Goal: Task Accomplishment & Management: Manage account settings

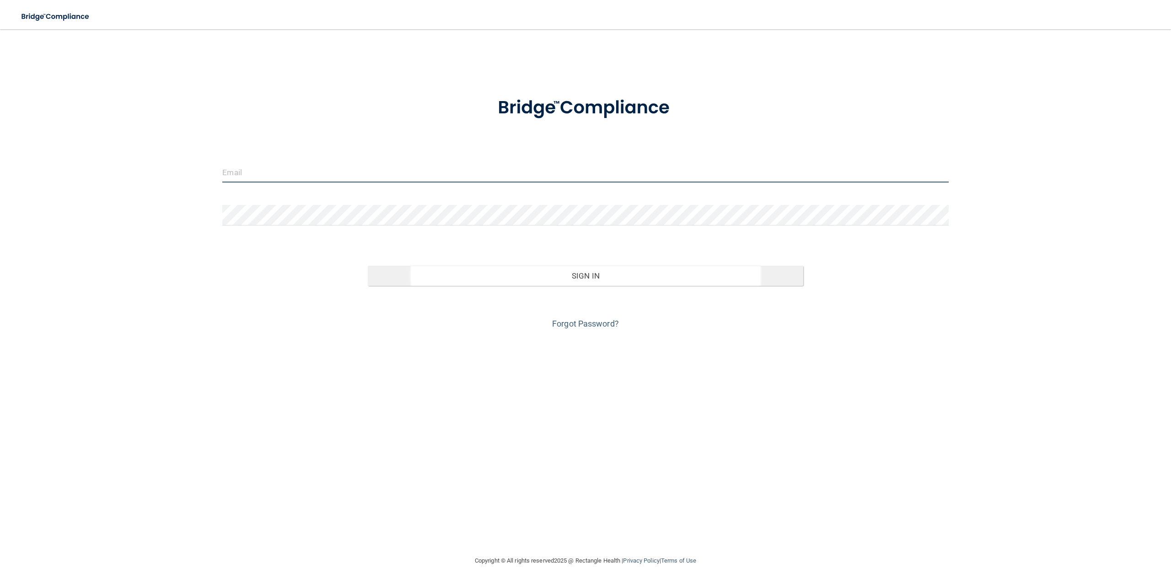
type input "[EMAIL_ADDRESS][DOMAIN_NAME]"
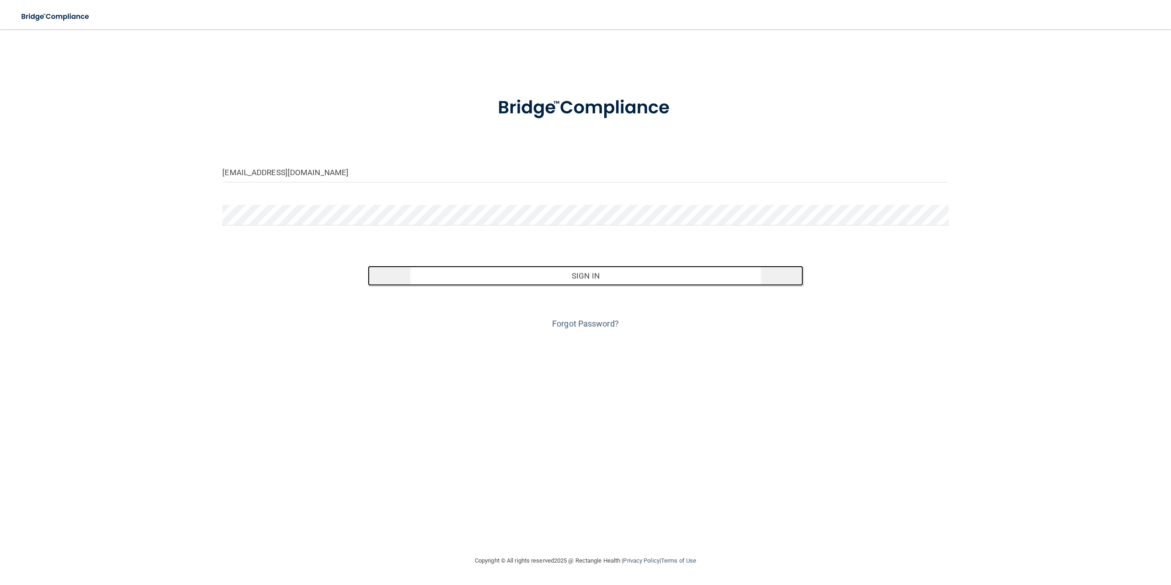
click at [584, 278] on button "Sign In" at bounding box center [585, 276] width 435 height 20
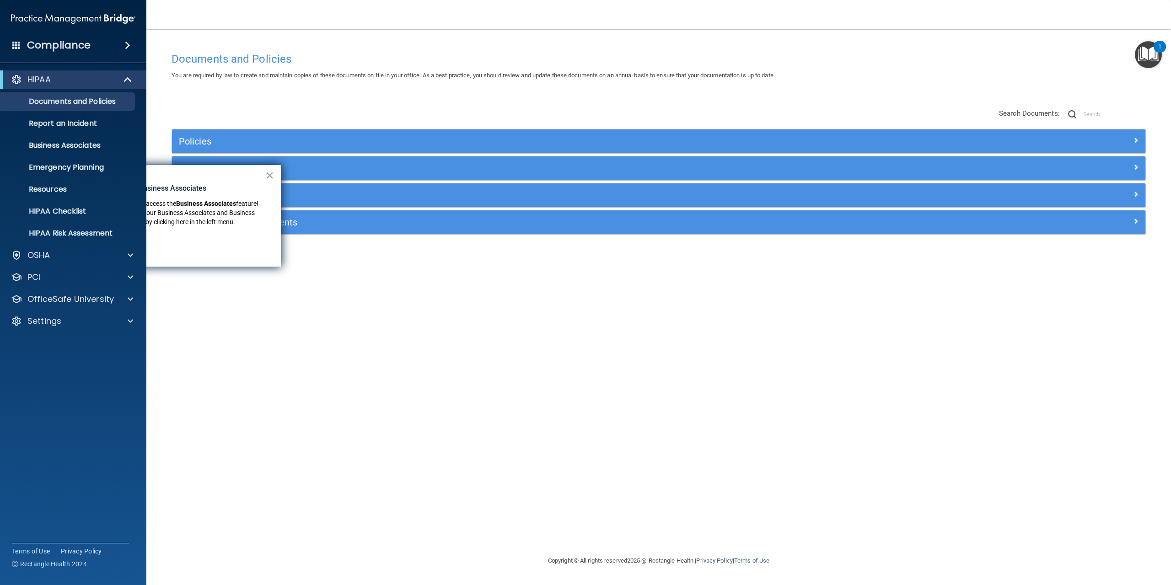
click at [268, 174] on button "×" at bounding box center [269, 175] width 9 height 15
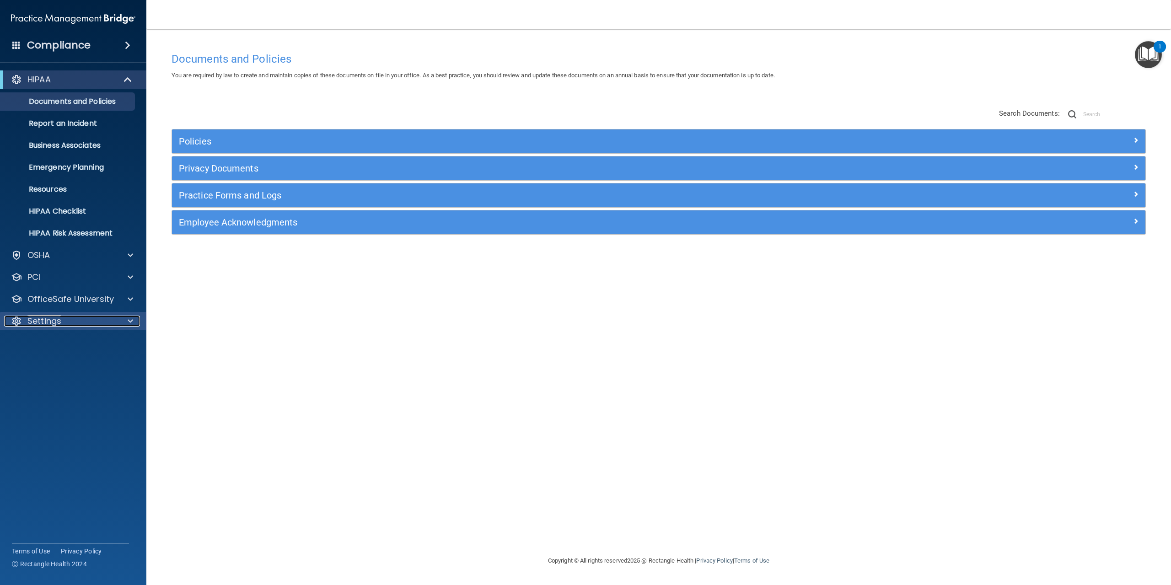
click at [61, 322] on p "Settings" at bounding box center [44, 321] width 34 height 11
click at [51, 361] on p "My Users" at bounding box center [68, 364] width 125 height 9
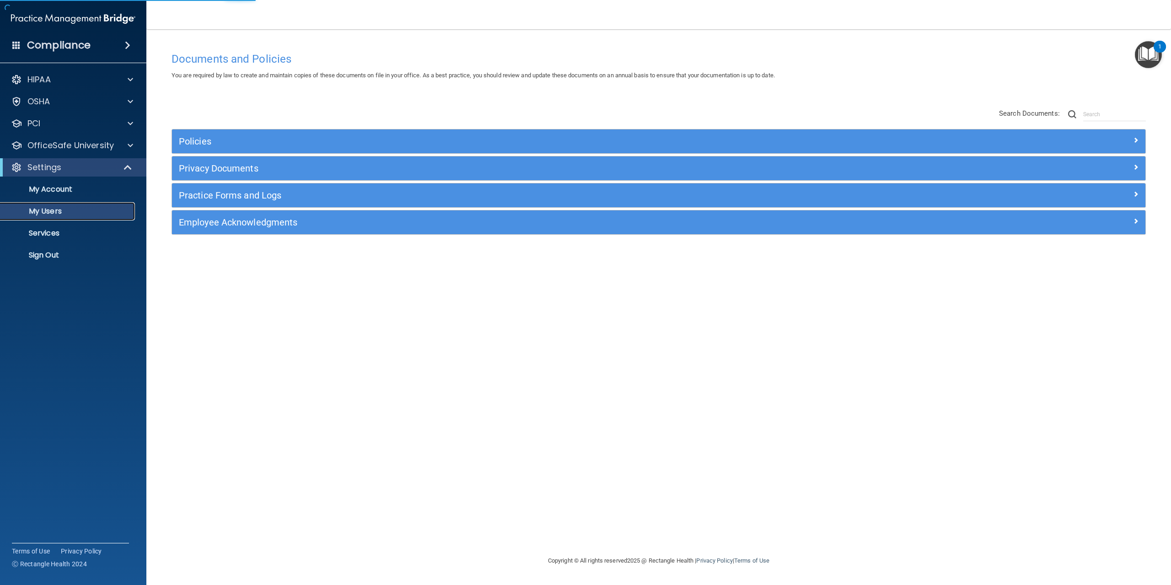
select select "20"
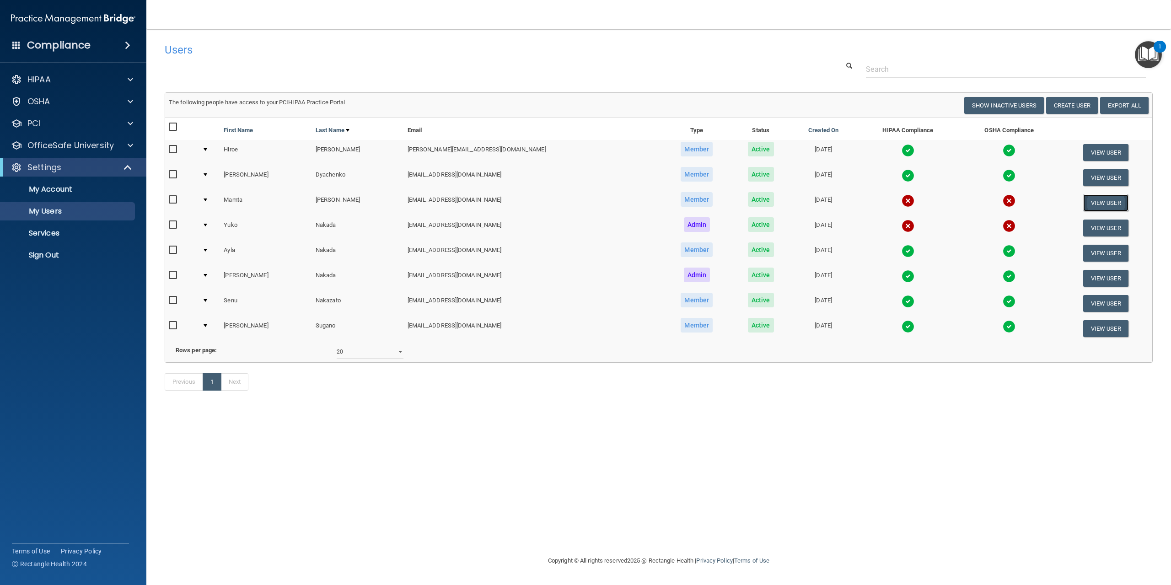
click at [1096, 204] on button "View User" at bounding box center [1105, 202] width 45 height 17
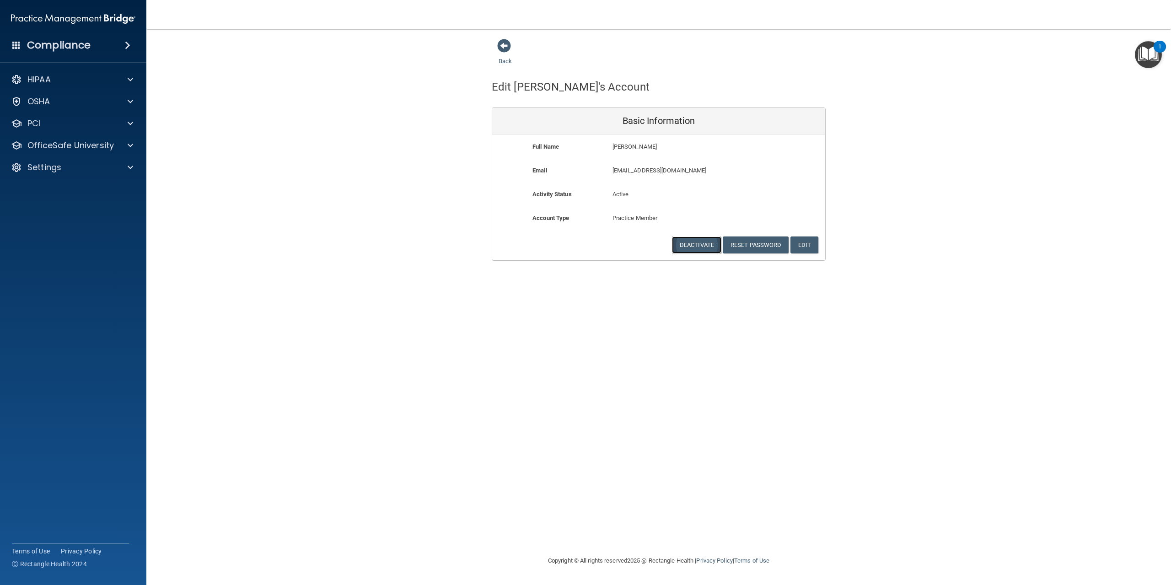
click at [698, 247] on button "Deactivate" at bounding box center [696, 244] width 49 height 17
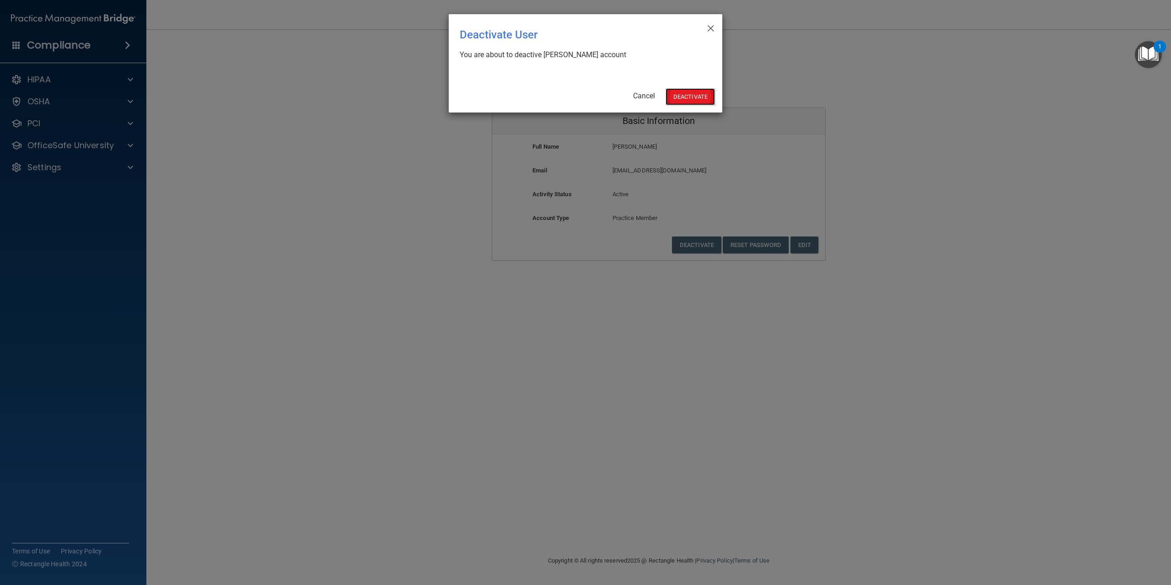
click at [703, 97] on button "Deactivate" at bounding box center [689, 96] width 49 height 17
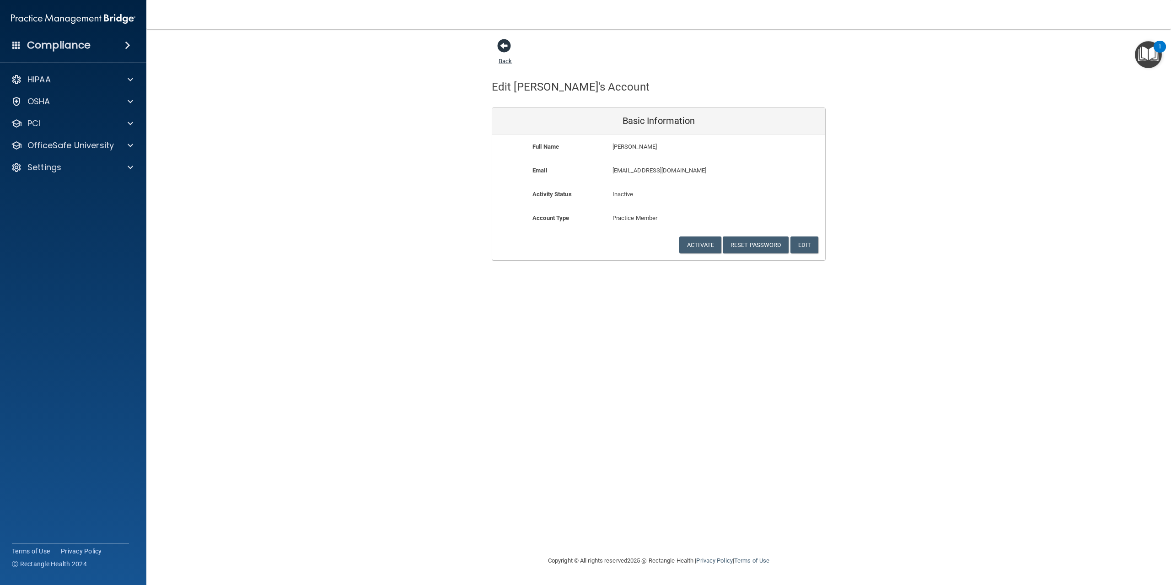
click at [505, 44] on span at bounding box center [504, 46] width 14 height 14
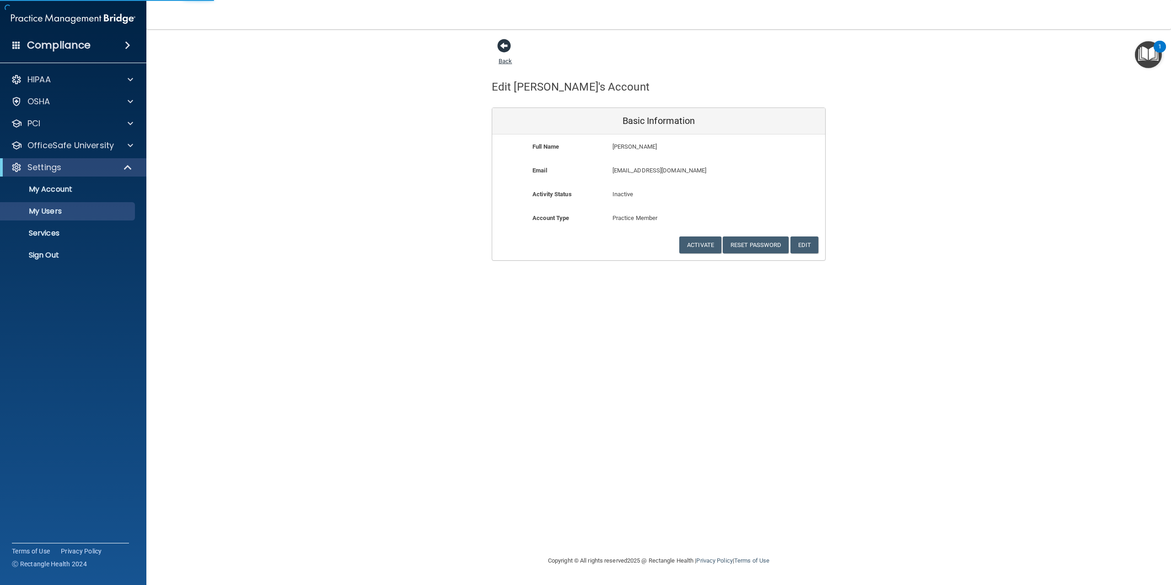
select select "20"
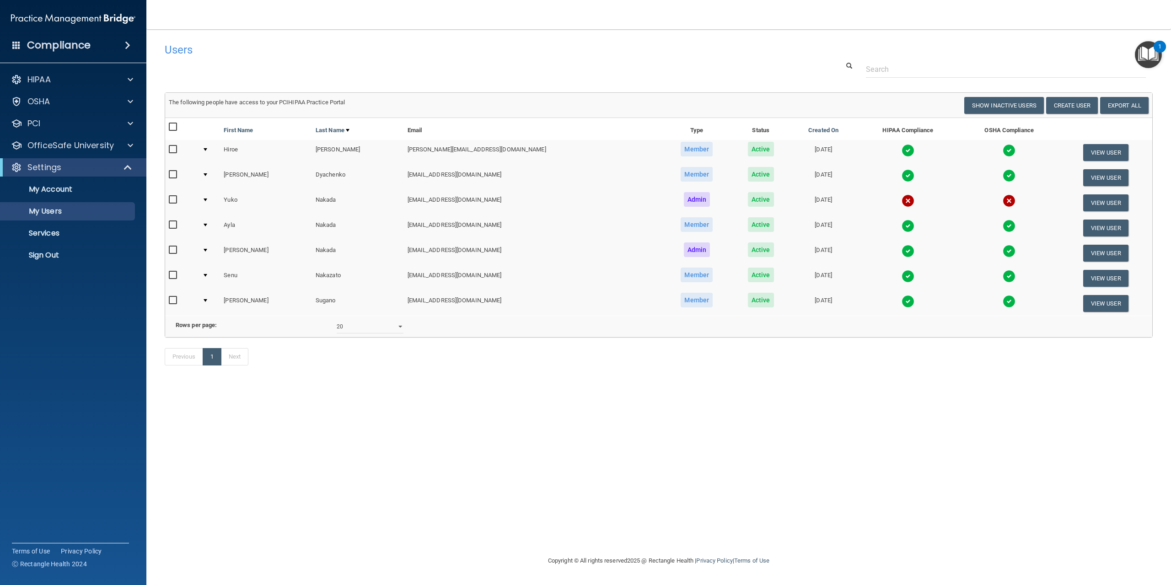
click at [901, 202] on img at bounding box center [907, 200] width 13 height 13
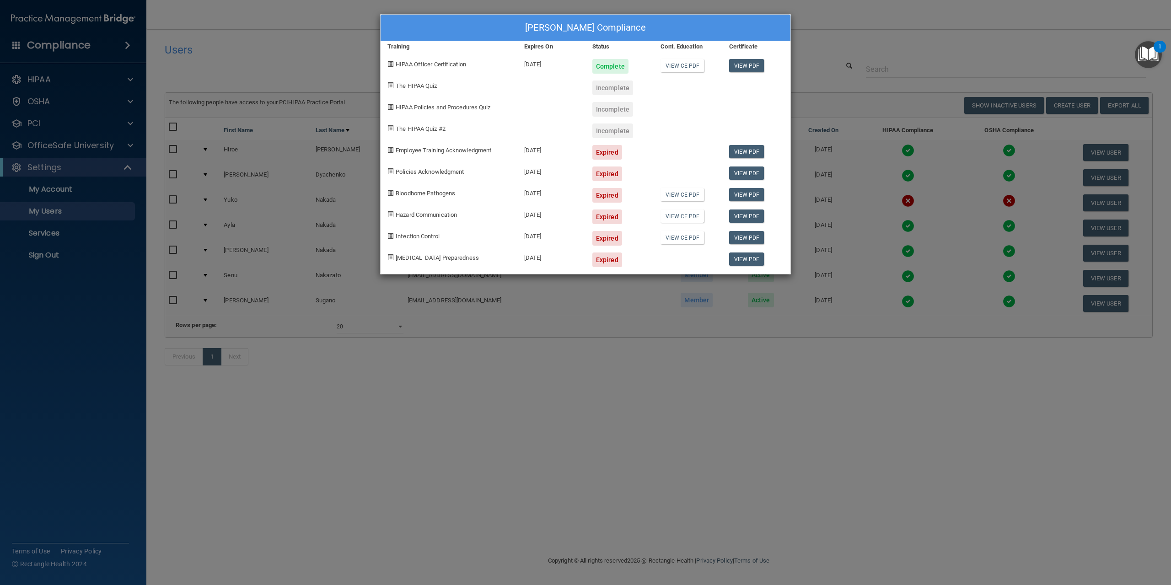
click at [918, 15] on div "[PERSON_NAME] Compliance Training Expires On Status Cont. Education Certificate…" at bounding box center [585, 292] width 1171 height 585
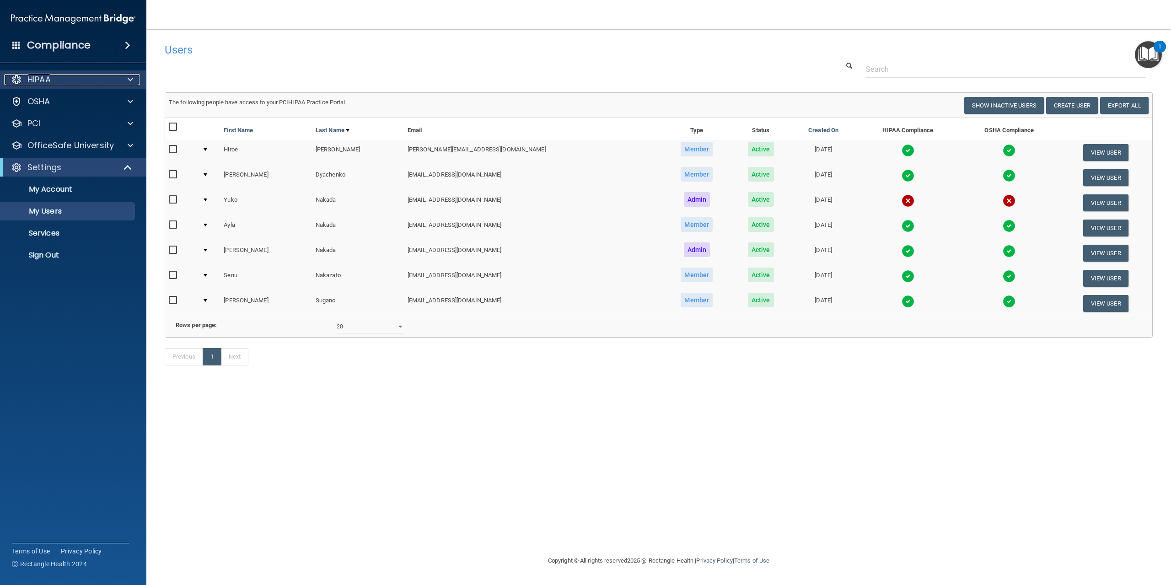
click at [94, 80] on div "HIPAA" at bounding box center [60, 79] width 113 height 11
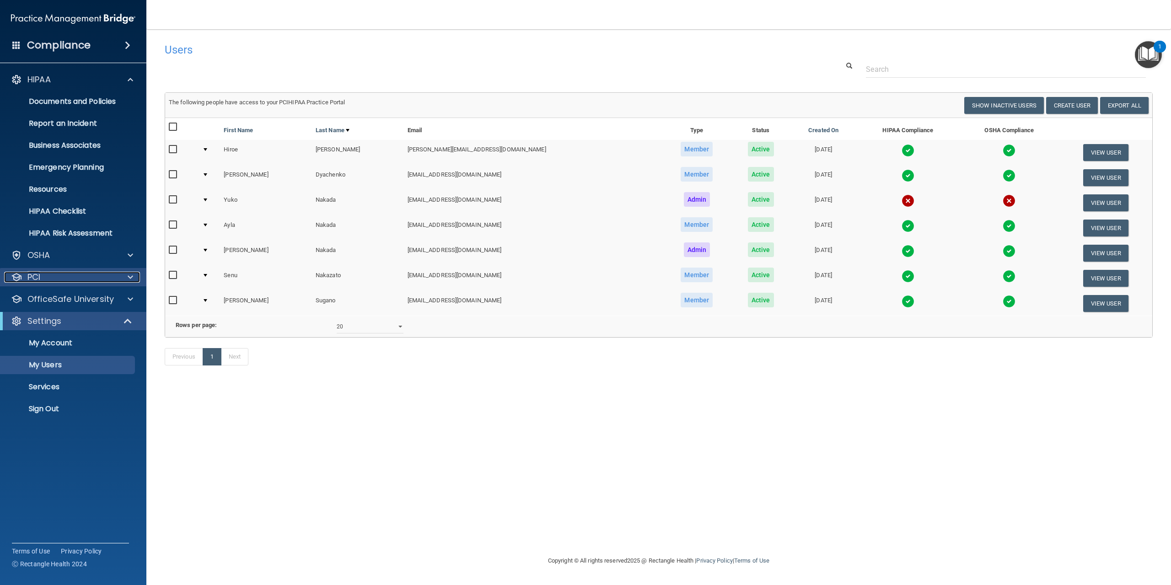
click at [59, 275] on div "PCI" at bounding box center [60, 277] width 113 height 11
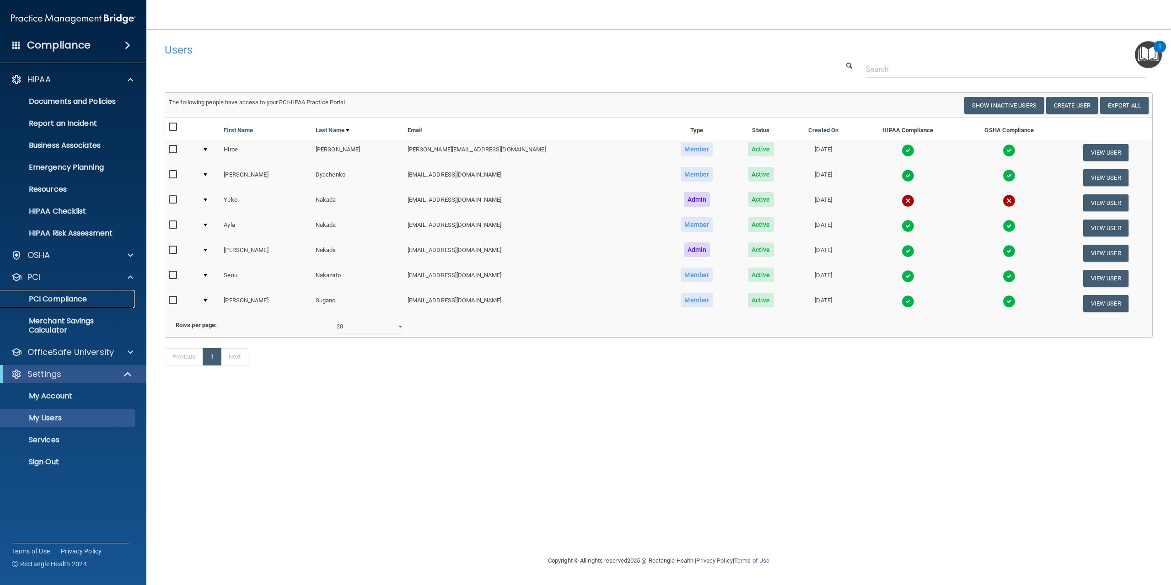
click at [64, 295] on p "PCI Compliance" at bounding box center [68, 299] width 125 height 9
click at [901, 203] on img at bounding box center [907, 200] width 13 height 13
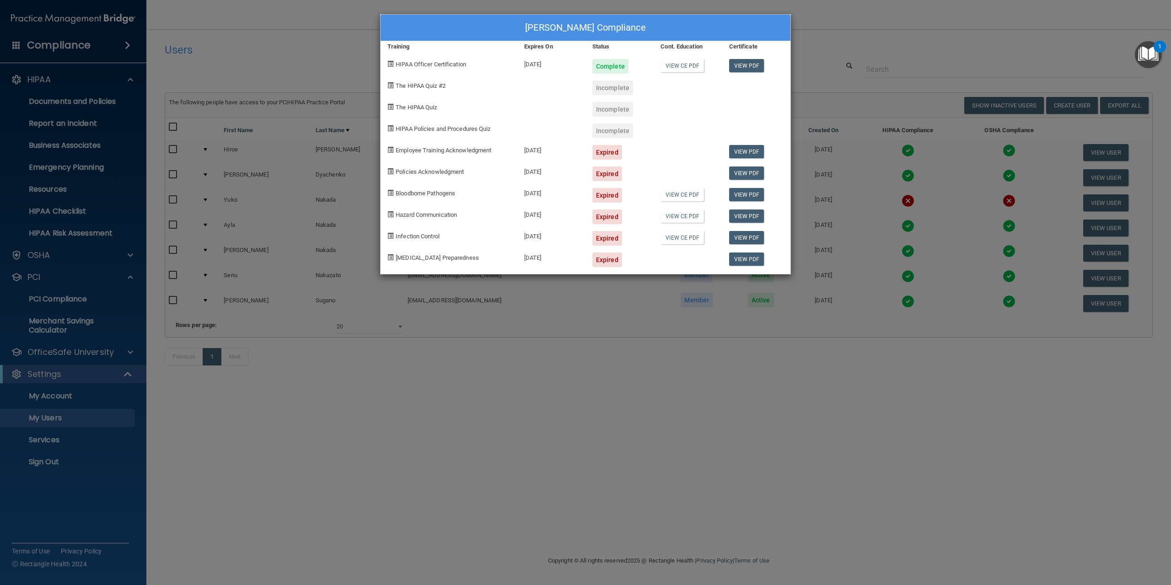
click at [429, 151] on span "Employee Training Acknowledgment" at bounding box center [444, 150] width 96 height 7
click at [853, 42] on div "[PERSON_NAME] Compliance Training Expires On Status Cont. Education Certificate…" at bounding box center [585, 292] width 1171 height 585
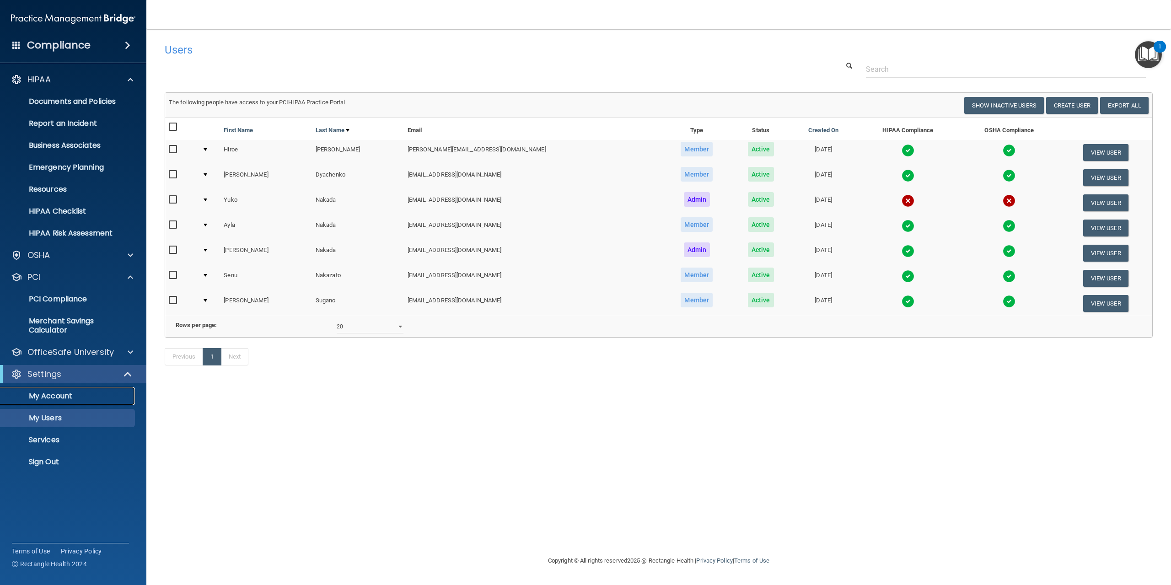
click at [59, 401] on p "My Account" at bounding box center [68, 396] width 125 height 9
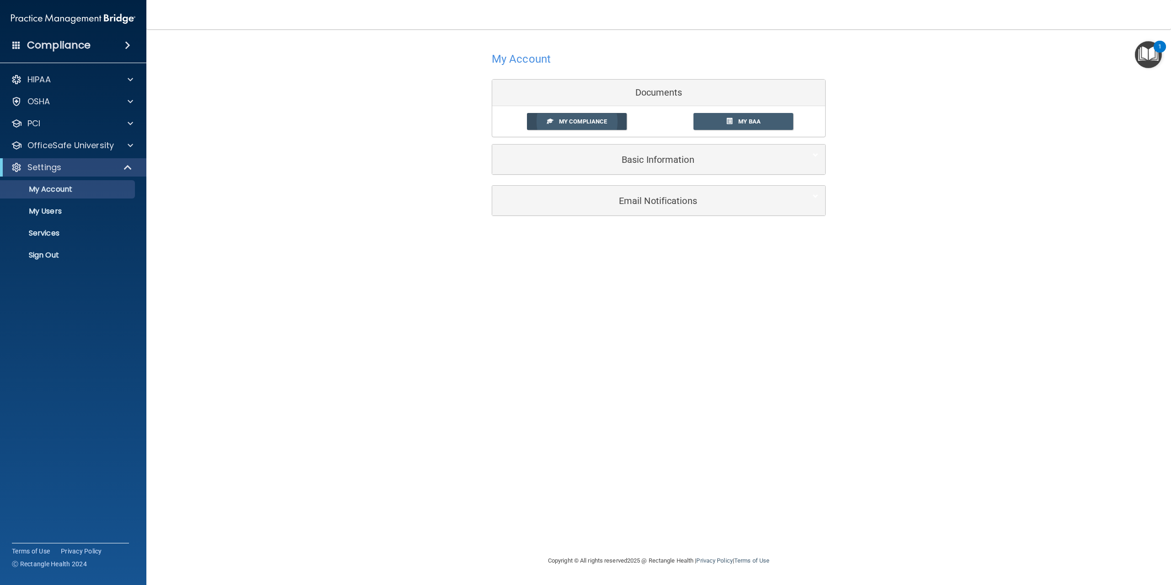
click at [539, 117] on link "My Compliance" at bounding box center [577, 121] width 100 height 17
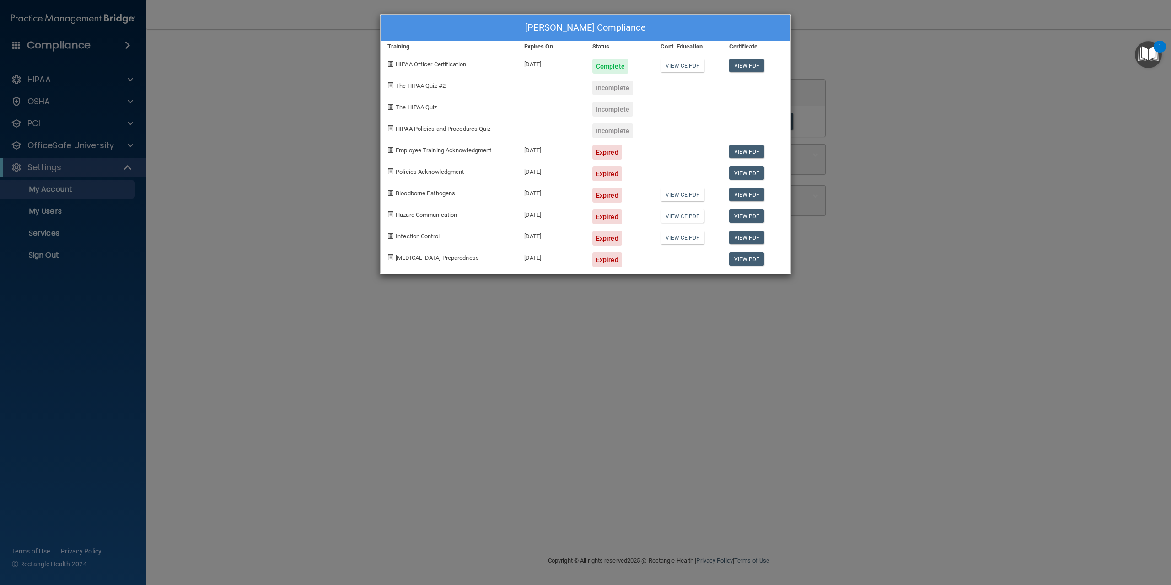
click at [331, 133] on div "[PERSON_NAME] Compliance Training Expires On Status Cont. Education Certificate…" at bounding box center [585, 292] width 1171 height 585
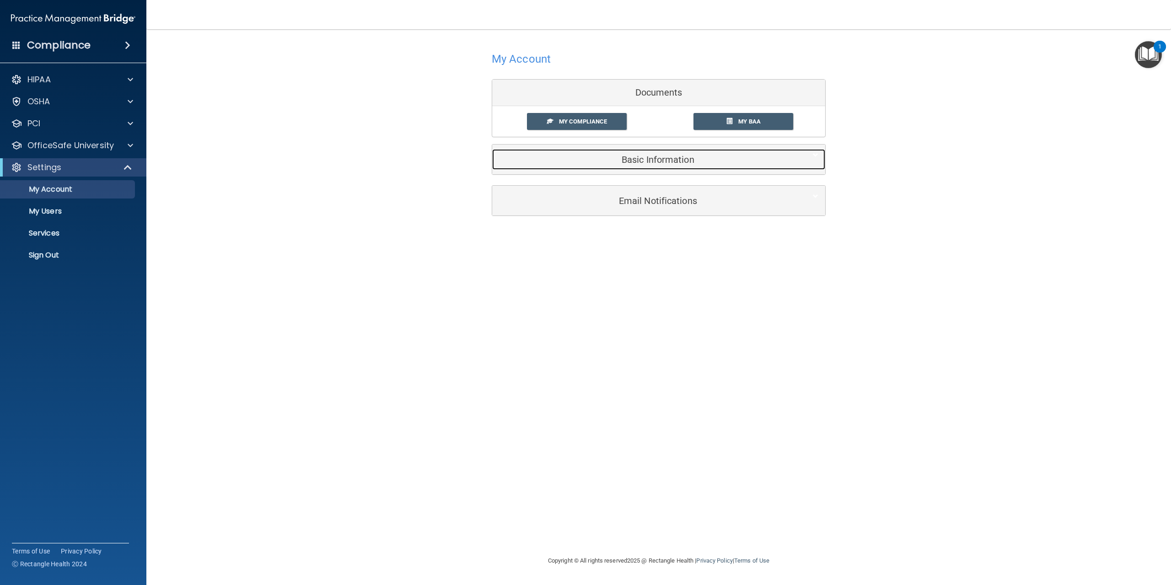
click at [685, 158] on h5 "Basic Information" at bounding box center [644, 160] width 291 height 10
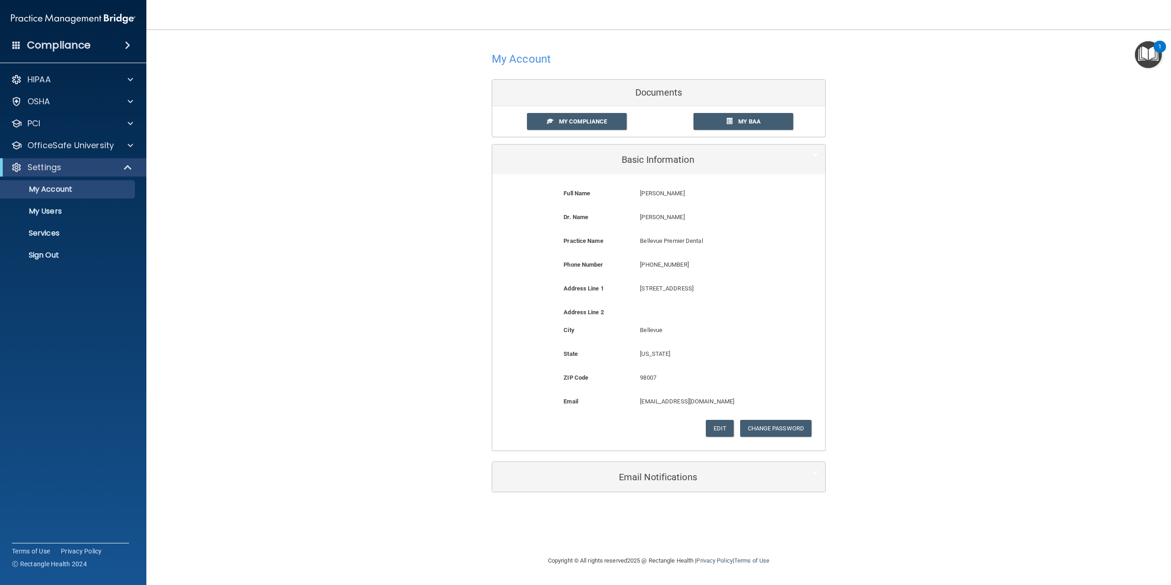
click at [251, 341] on div "My Account Documents My Compliance My Compliance My BAA Basic Information Full …" at bounding box center [659, 270] width 988 height 464
click at [63, 82] on div "HIPAA" at bounding box center [60, 79] width 113 height 11
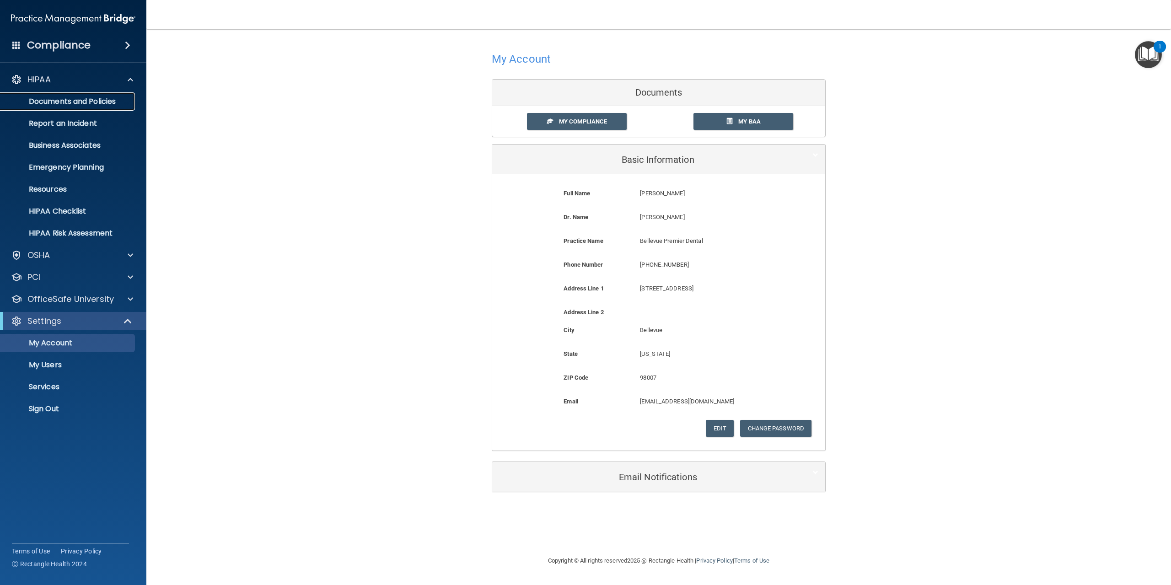
click at [77, 105] on p "Documents and Policies" at bounding box center [68, 101] width 125 height 9
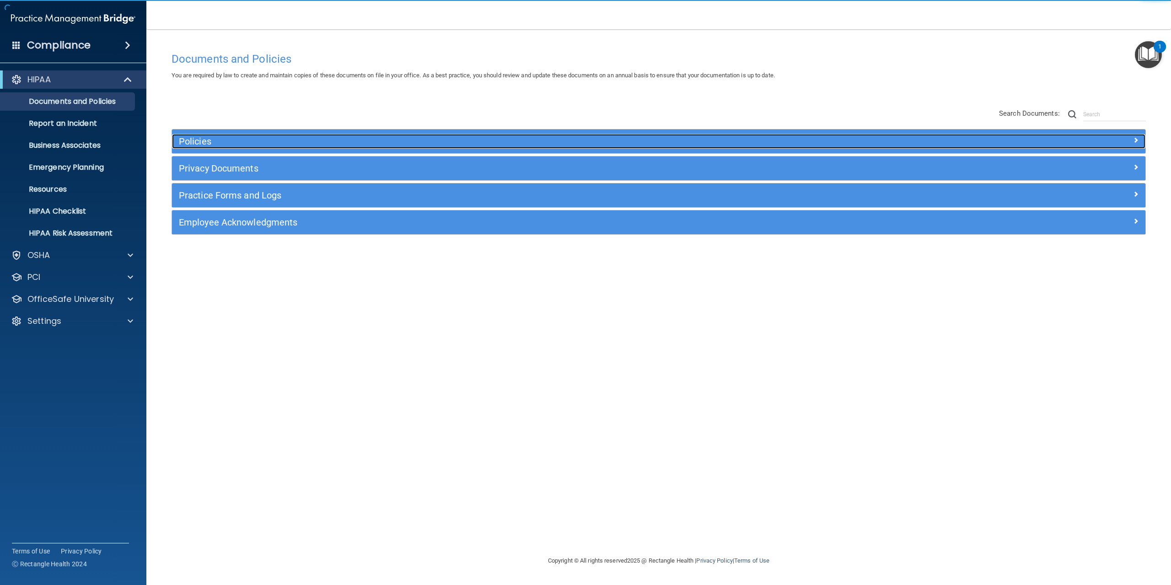
click at [225, 134] on div "Policies" at bounding box center [537, 141] width 730 height 15
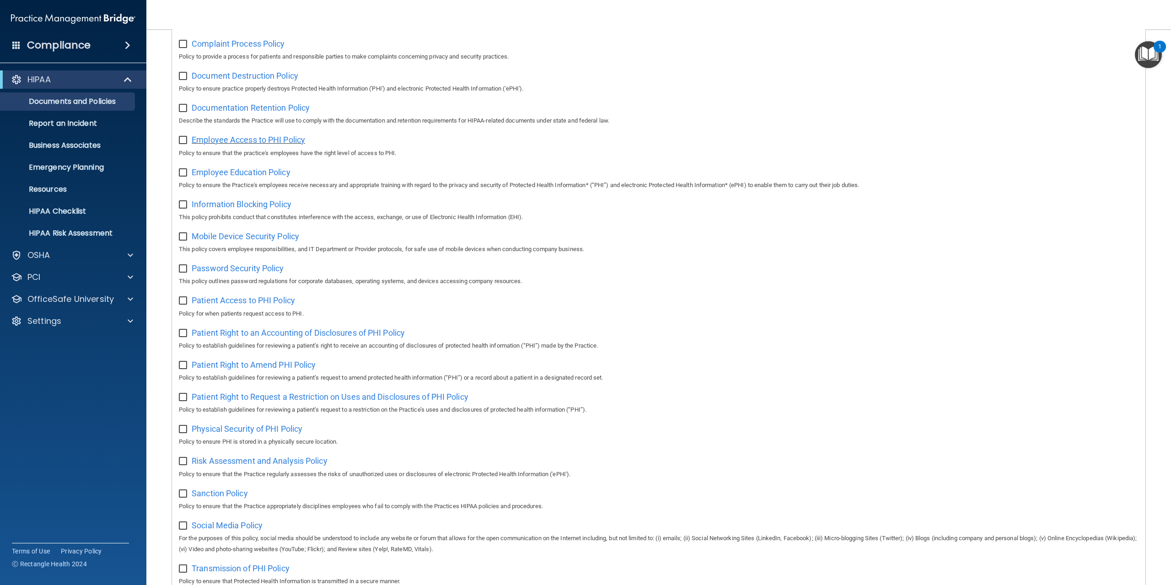
scroll to position [204, 0]
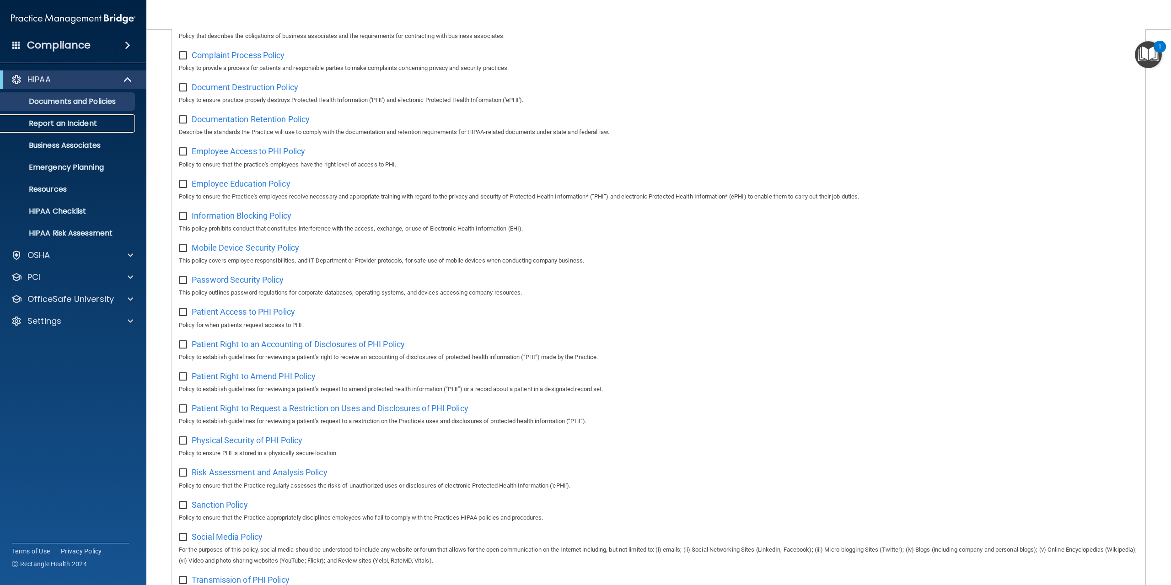
click at [54, 123] on p "Report an Incident" at bounding box center [68, 123] width 125 height 9
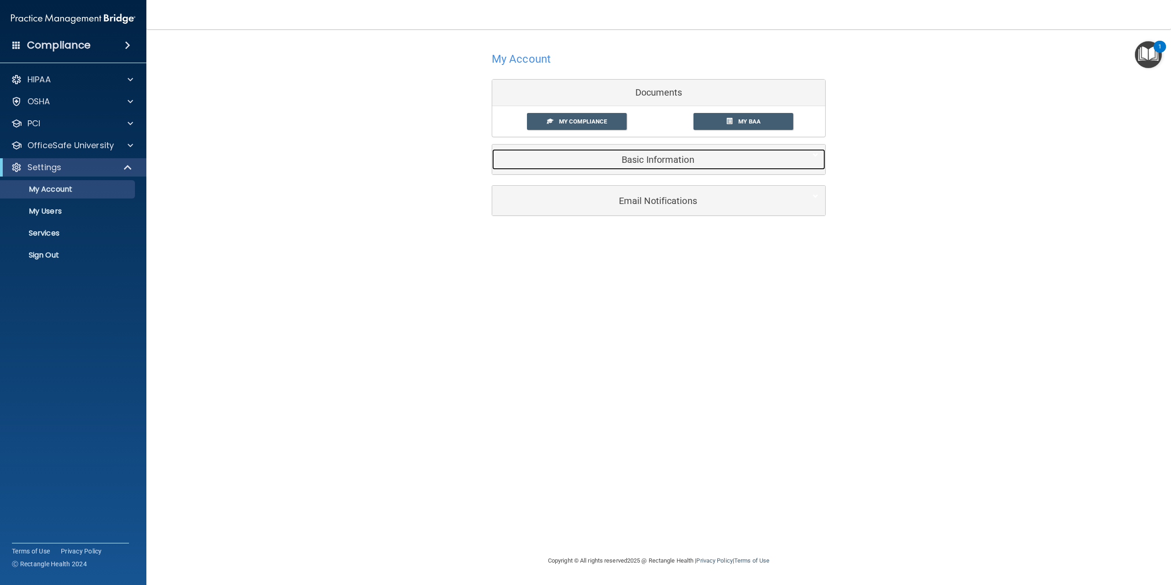
click at [667, 161] on h5 "Basic Information" at bounding box center [644, 160] width 291 height 10
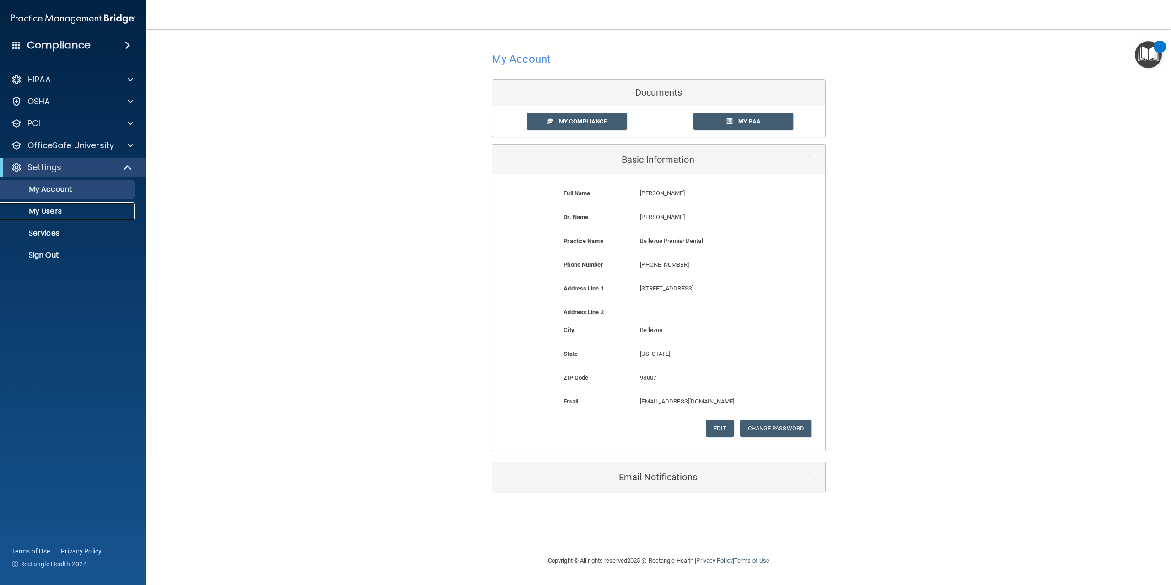
click at [33, 215] on p "My Users" at bounding box center [68, 211] width 125 height 9
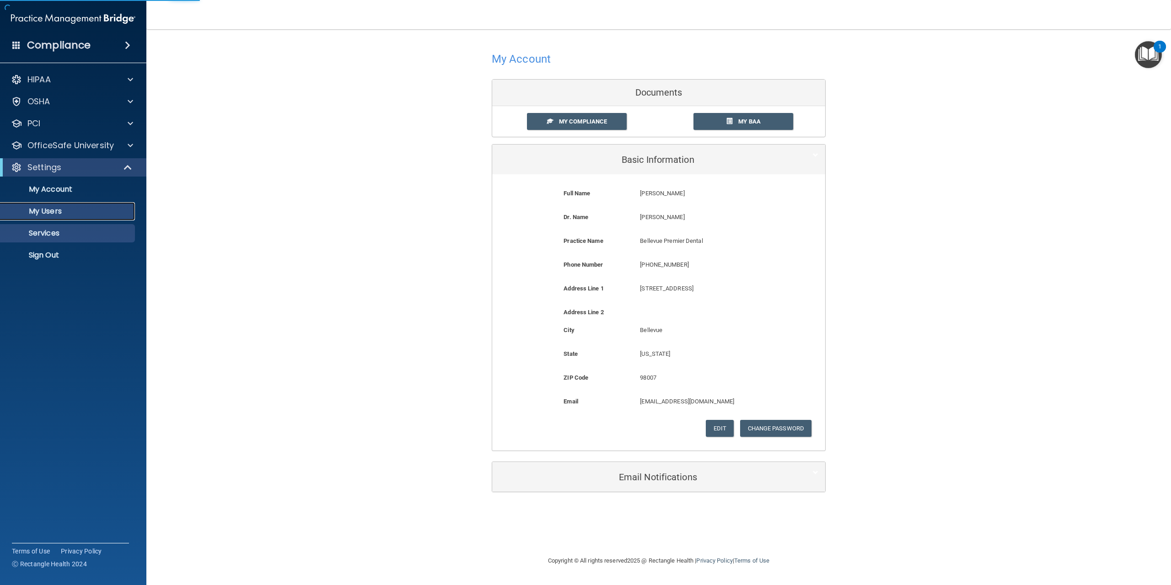
select select "20"
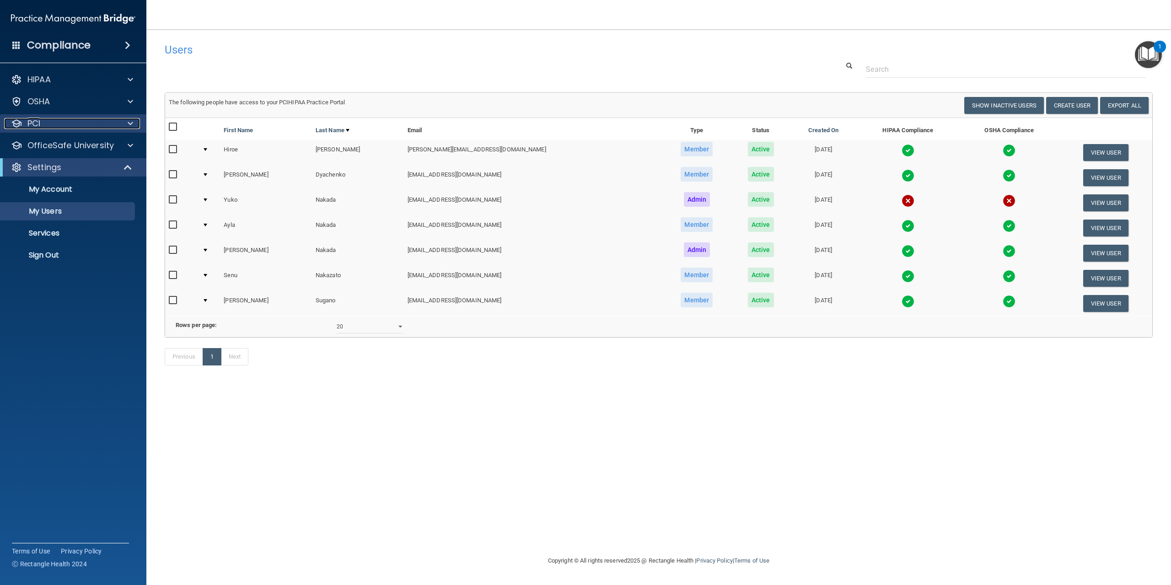
click at [43, 121] on div "PCI" at bounding box center [60, 123] width 113 height 11
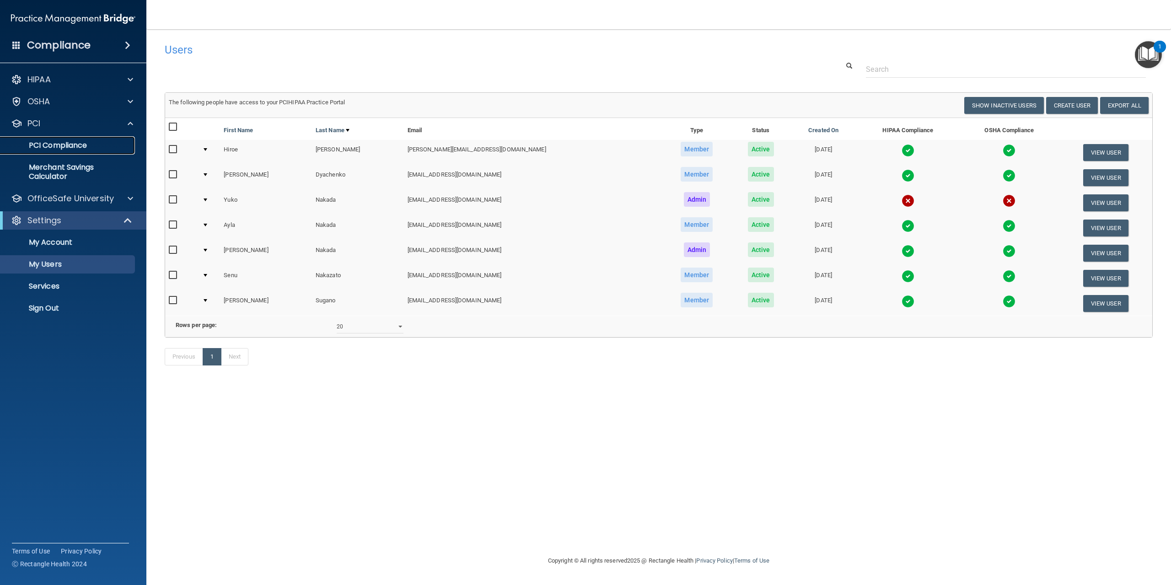
click at [63, 143] on p "PCI Compliance" at bounding box center [68, 145] width 125 height 9
